Goal: Task Accomplishment & Management: Manage account settings

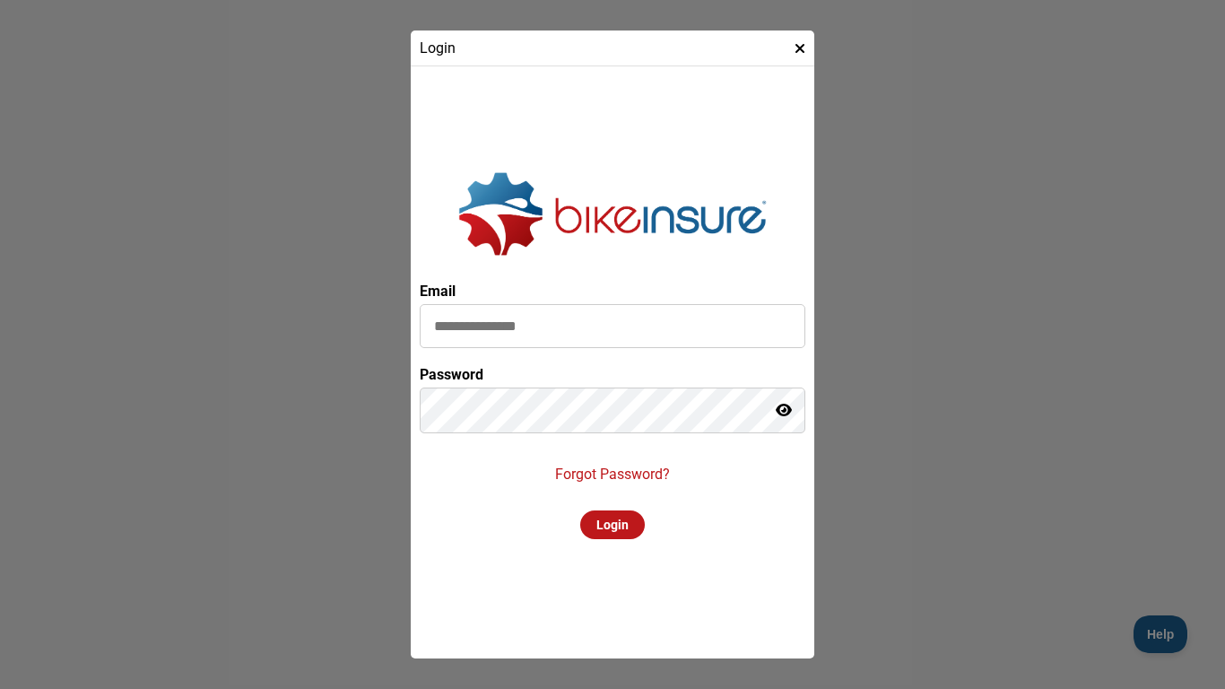
click at [486, 328] on input at bounding box center [613, 326] width 386 height 44
type input "**********"
click at [594, 477] on p "Forgot Password?" at bounding box center [612, 474] width 115 height 17
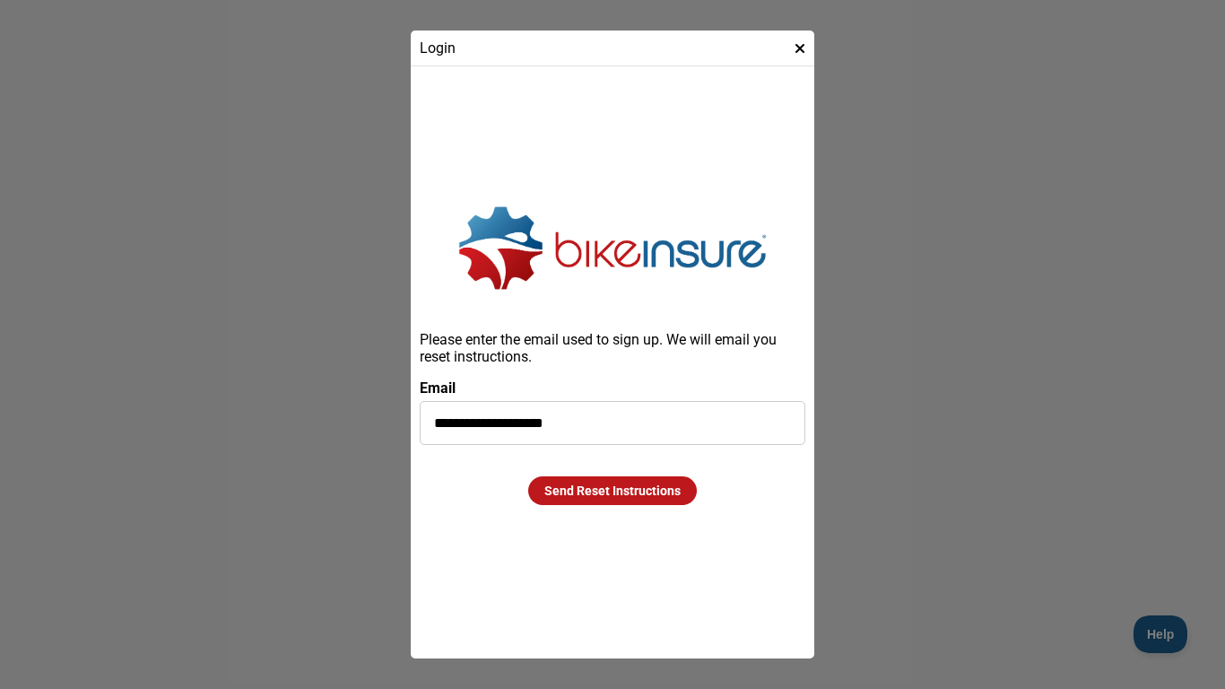
click at [801, 46] on icon at bounding box center [800, 48] width 11 height 14
